Goal: Navigation & Orientation: Find specific page/section

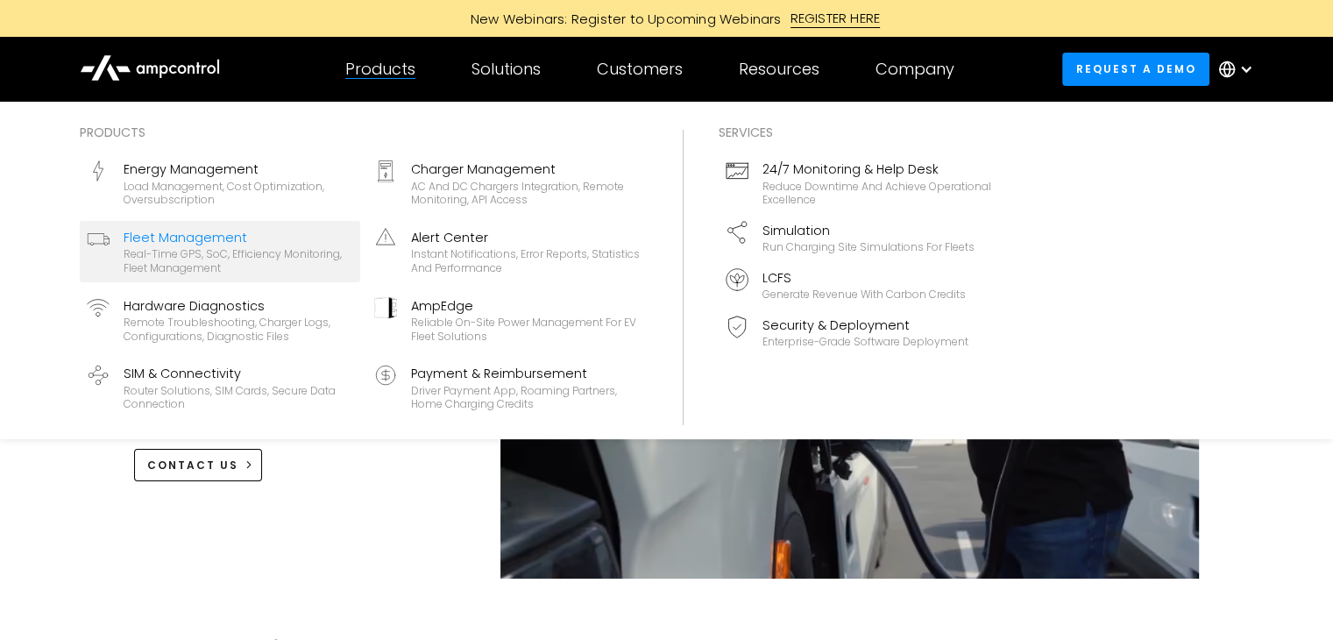
click at [207, 230] on div "Fleet Management" at bounding box center [239, 237] width 230 height 19
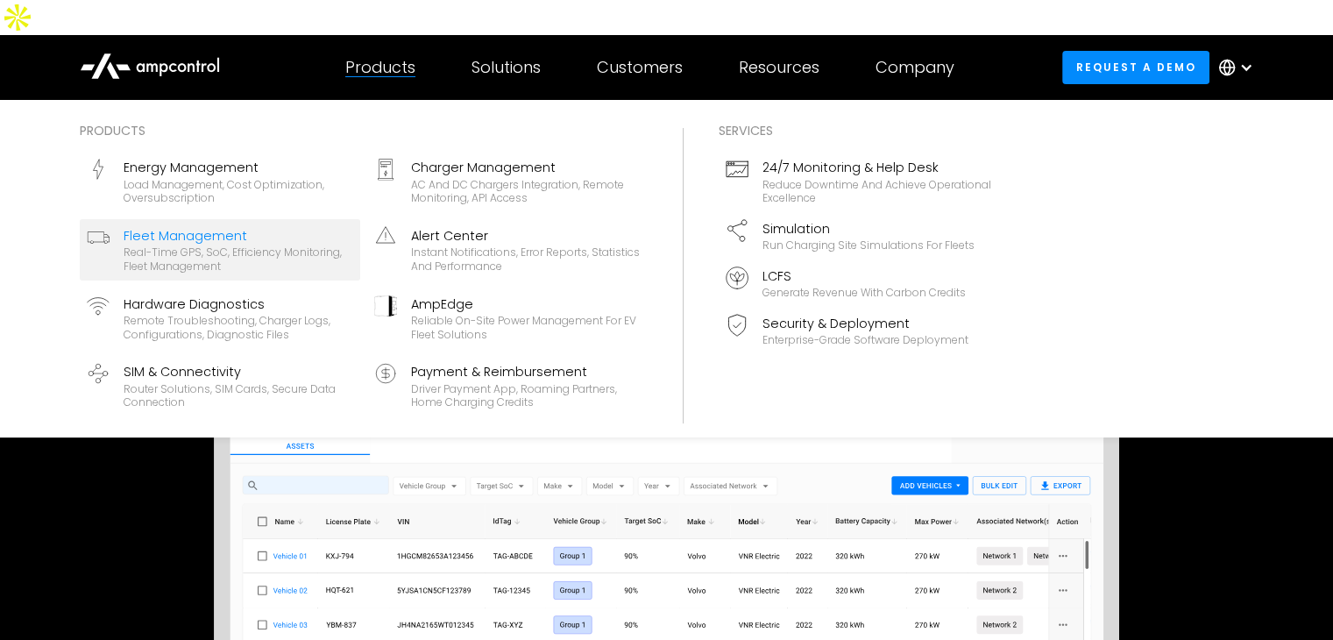
click at [396, 58] on div "Products" at bounding box center [380, 67] width 70 height 19
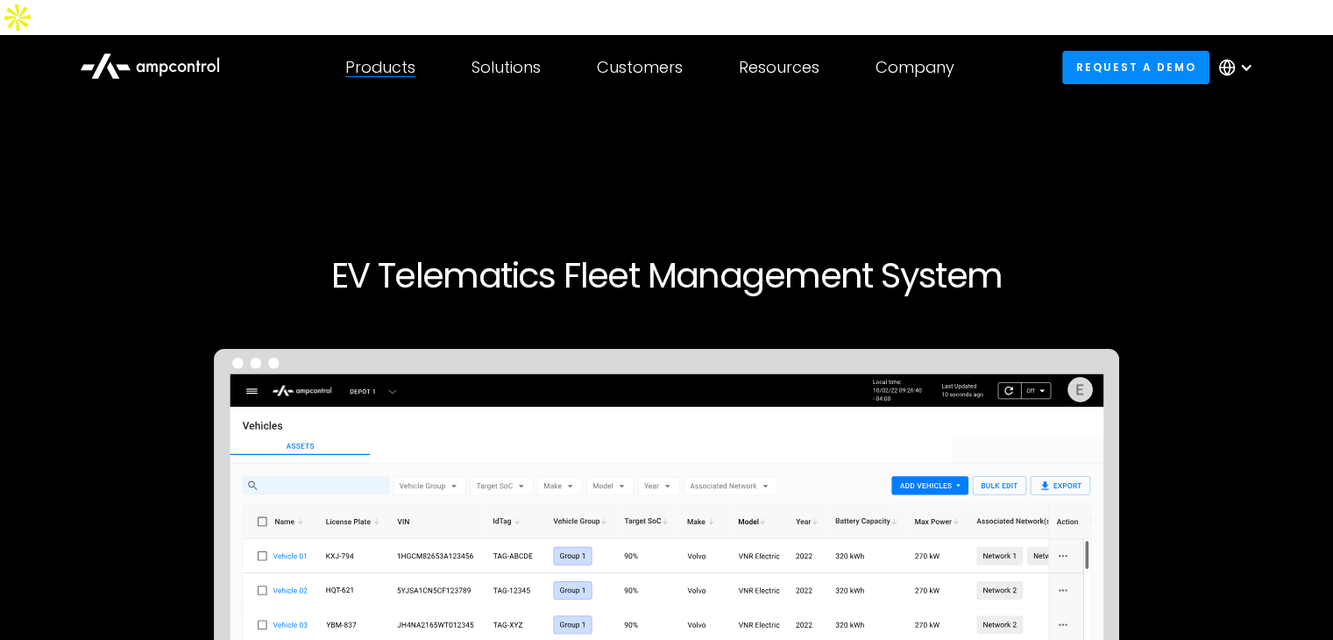
click at [396, 58] on div "Products" at bounding box center [380, 67] width 70 height 19
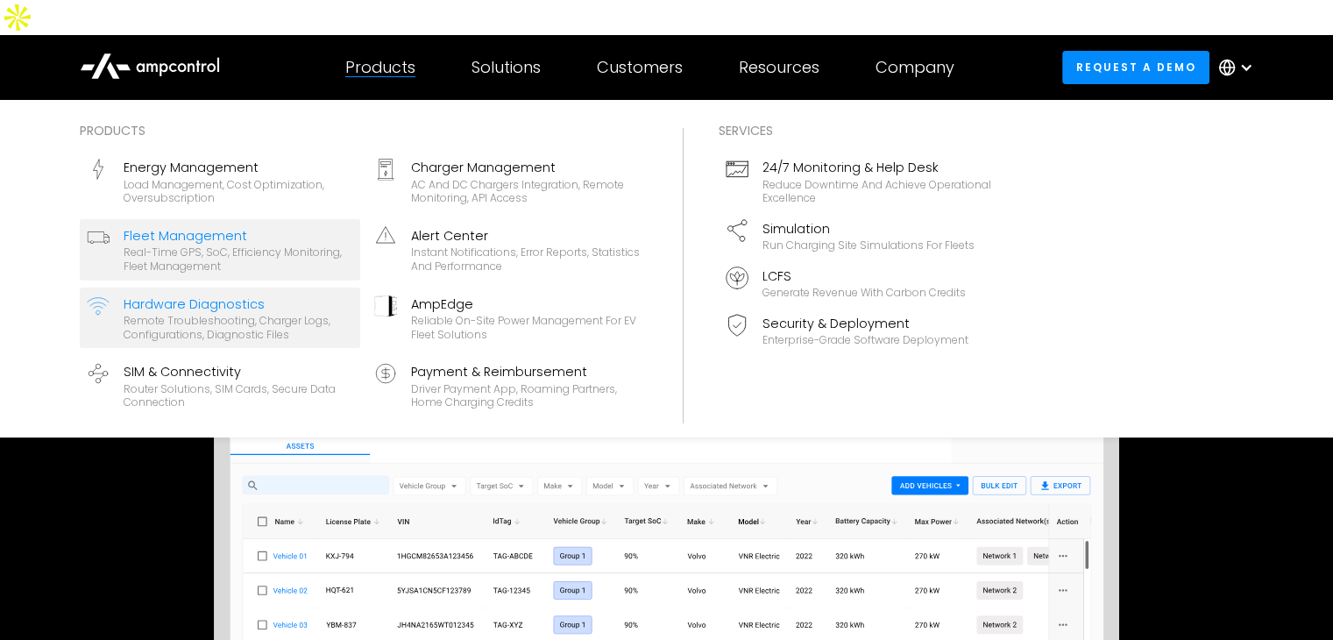
click at [173, 314] on div "Remote troubleshooting, charger logs, configurations, diagnostic files" at bounding box center [239, 327] width 230 height 27
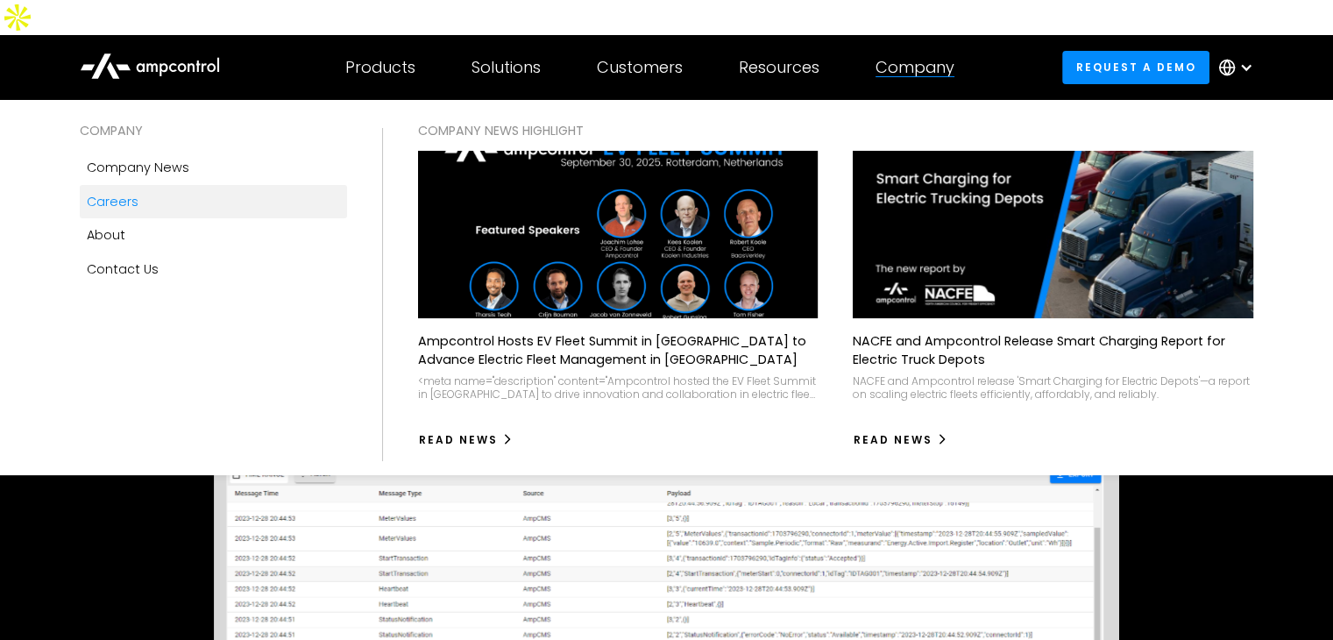
click at [117, 192] on div "Careers" at bounding box center [113, 201] width 52 height 19
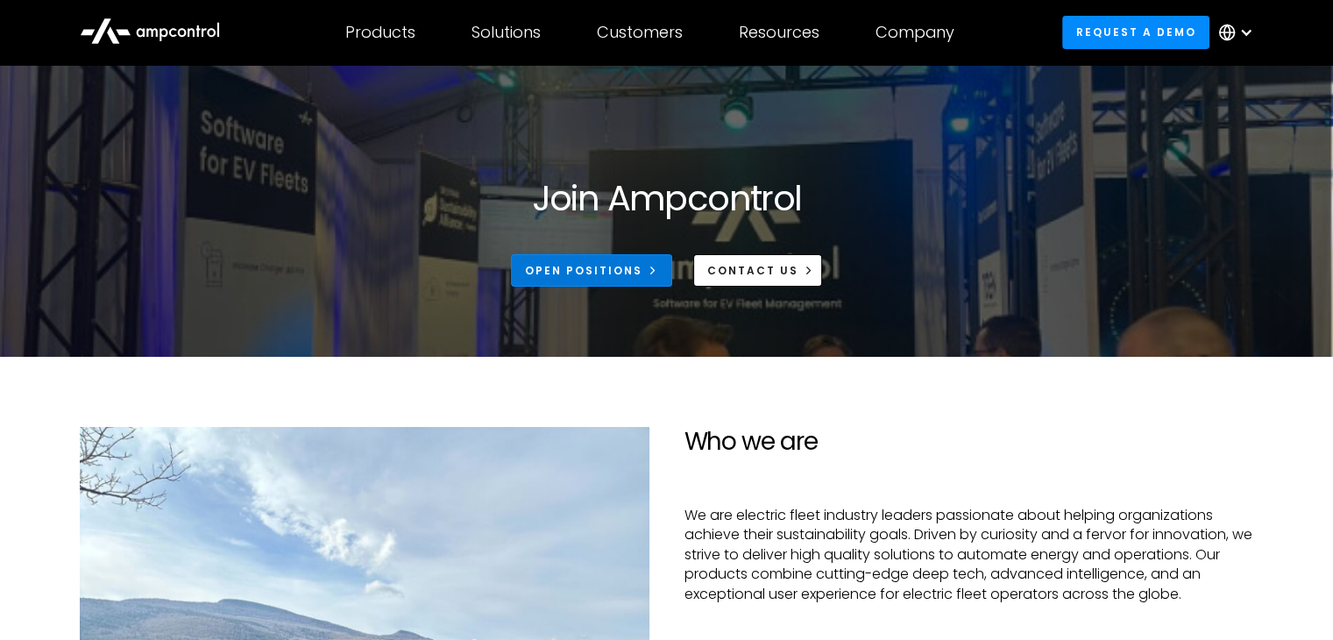
click at [628, 269] on div "Open Positions" at bounding box center [583, 271] width 117 height 16
